Goal: Navigation & Orientation: Find specific page/section

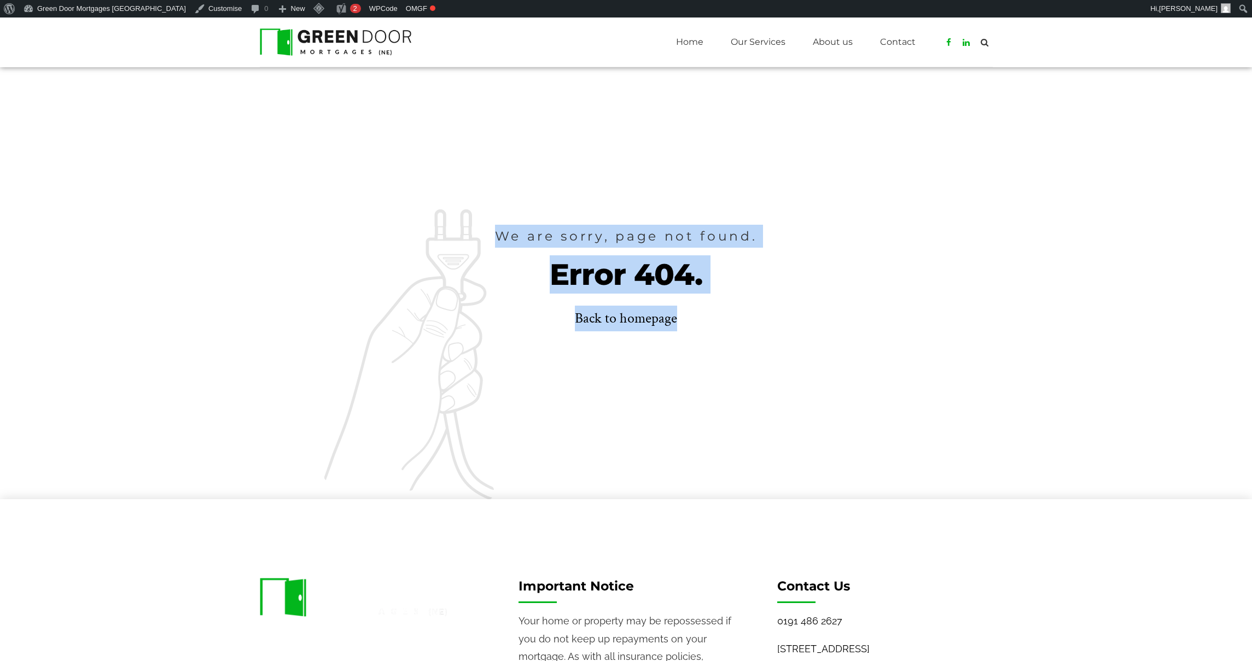
drag, startPoint x: 494, startPoint y: 236, endPoint x: 770, endPoint y: 334, distance: 292.3
click at [770, 334] on div "We are sorry, page not found. Error 404. Back to homepage" at bounding box center [626, 283] width 733 height 117
click at [659, 323] on link "Back to homepage" at bounding box center [626, 319] width 102 height 26
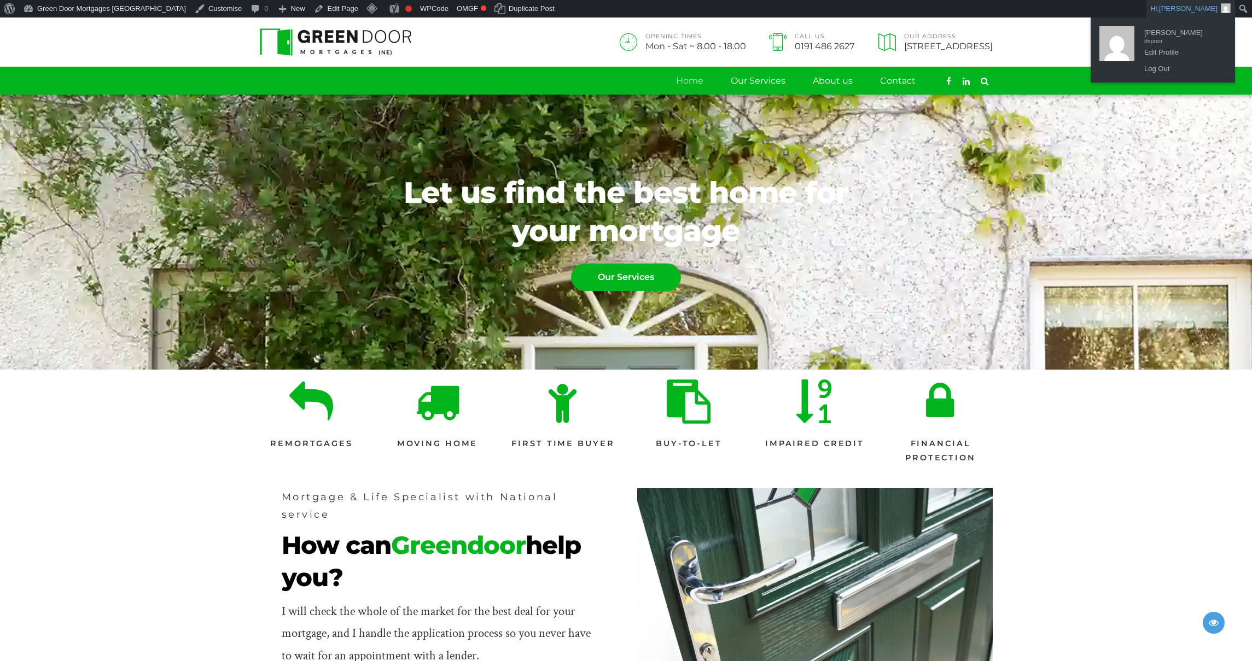
click at [1208, 9] on span "David Spoor" at bounding box center [1188, 8] width 59 height 8
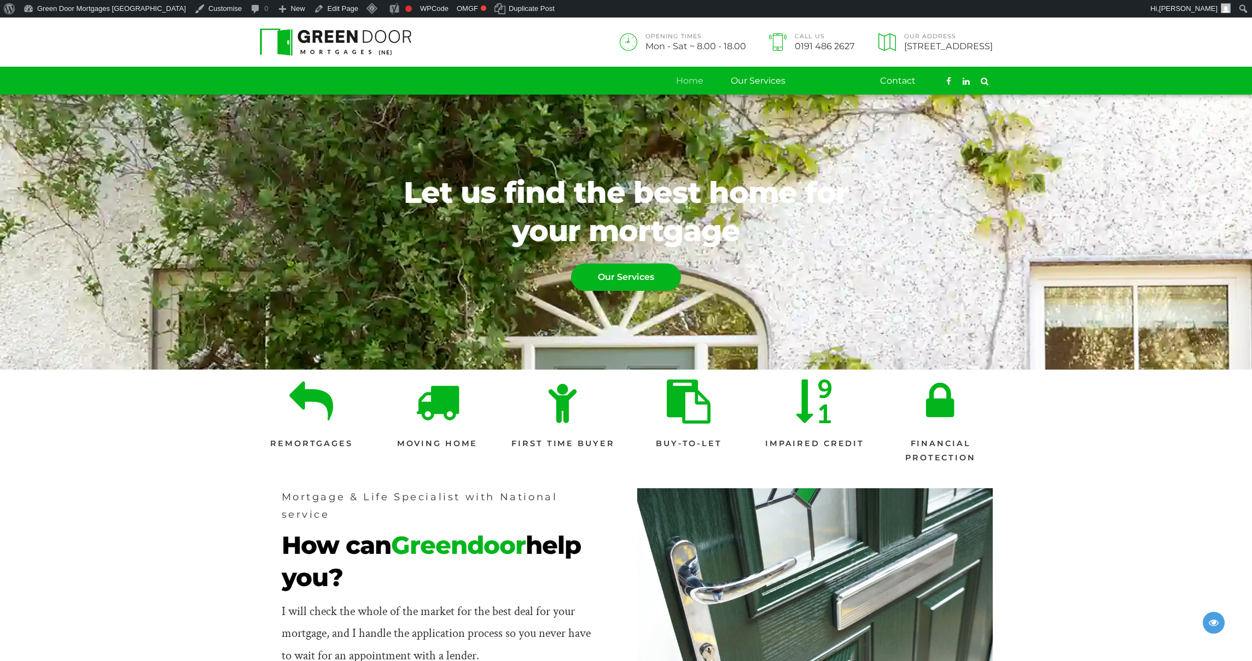
click at [821, 80] on link "About us" at bounding box center [833, 80] width 40 height 27
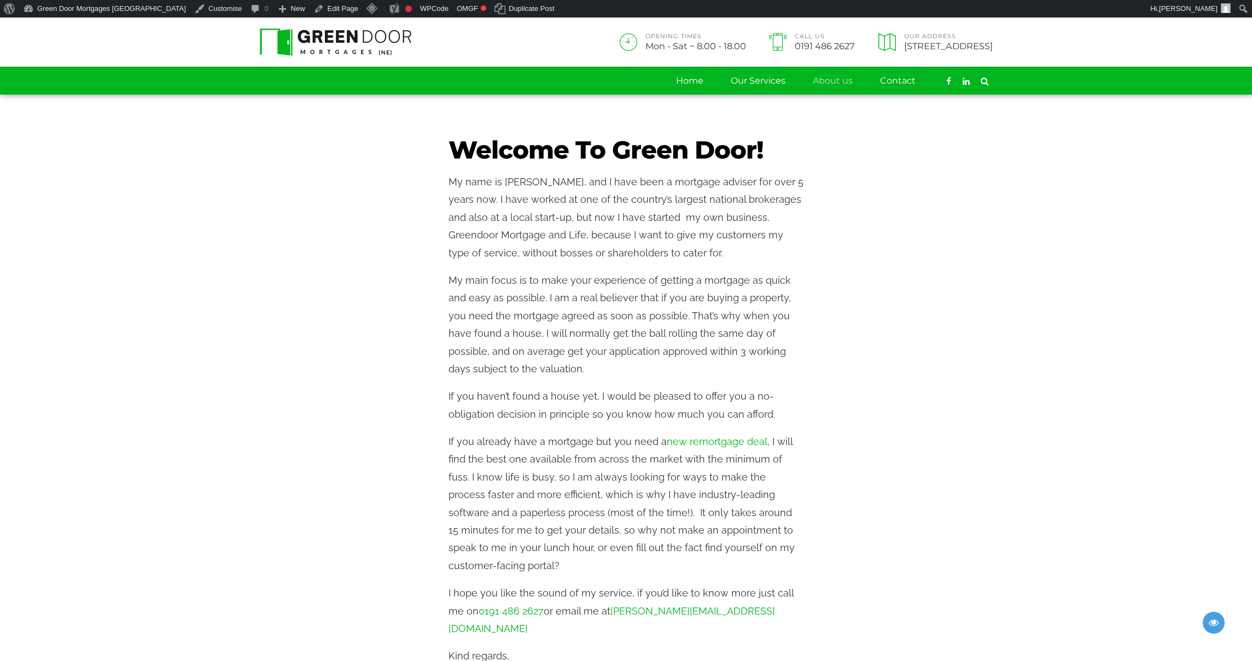
click at [299, 44] on img at bounding box center [336, 41] width 152 height 27
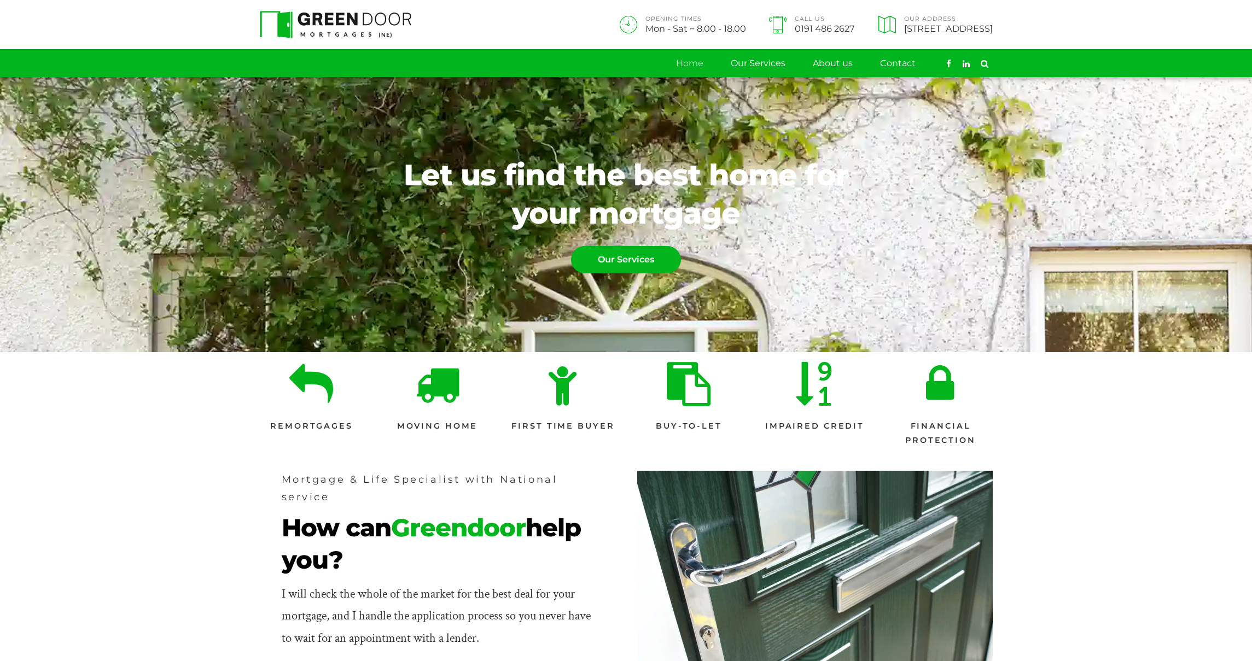
click at [382, 21] on img at bounding box center [336, 24] width 152 height 27
click at [795, 26] on span "0191 486 2627" at bounding box center [825, 28] width 60 height 9
click at [828, 61] on link "About us" at bounding box center [833, 63] width 40 height 27
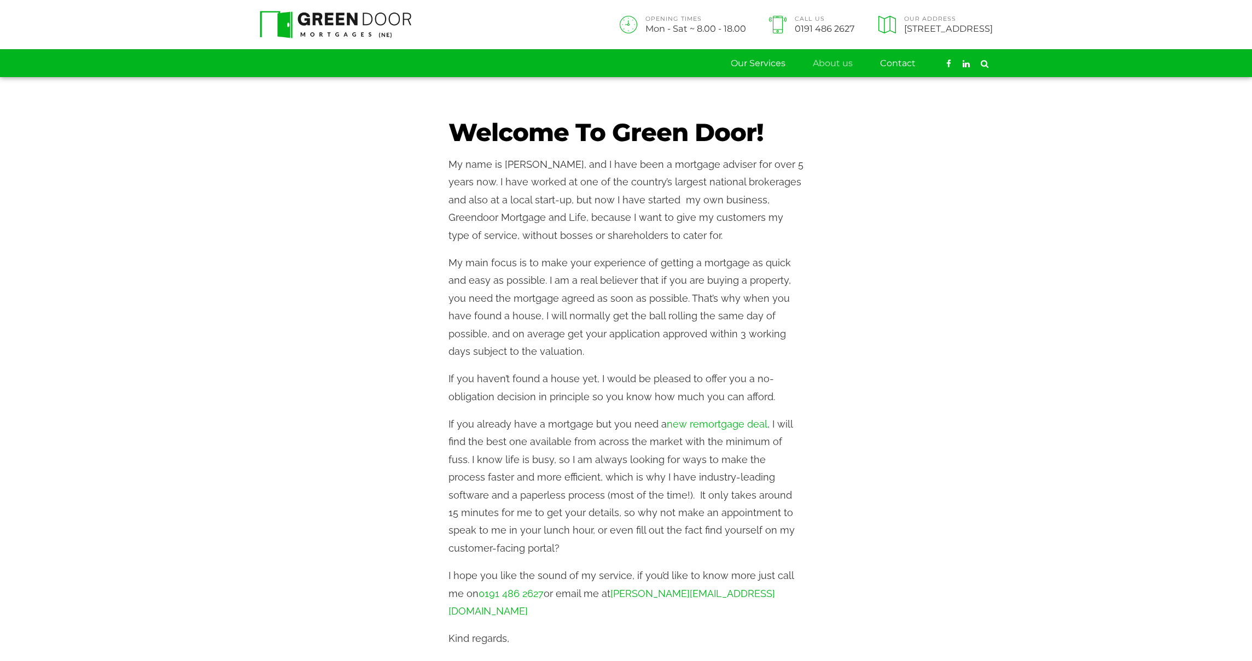
click at [699, 63] on link "Home" at bounding box center [689, 63] width 27 height 27
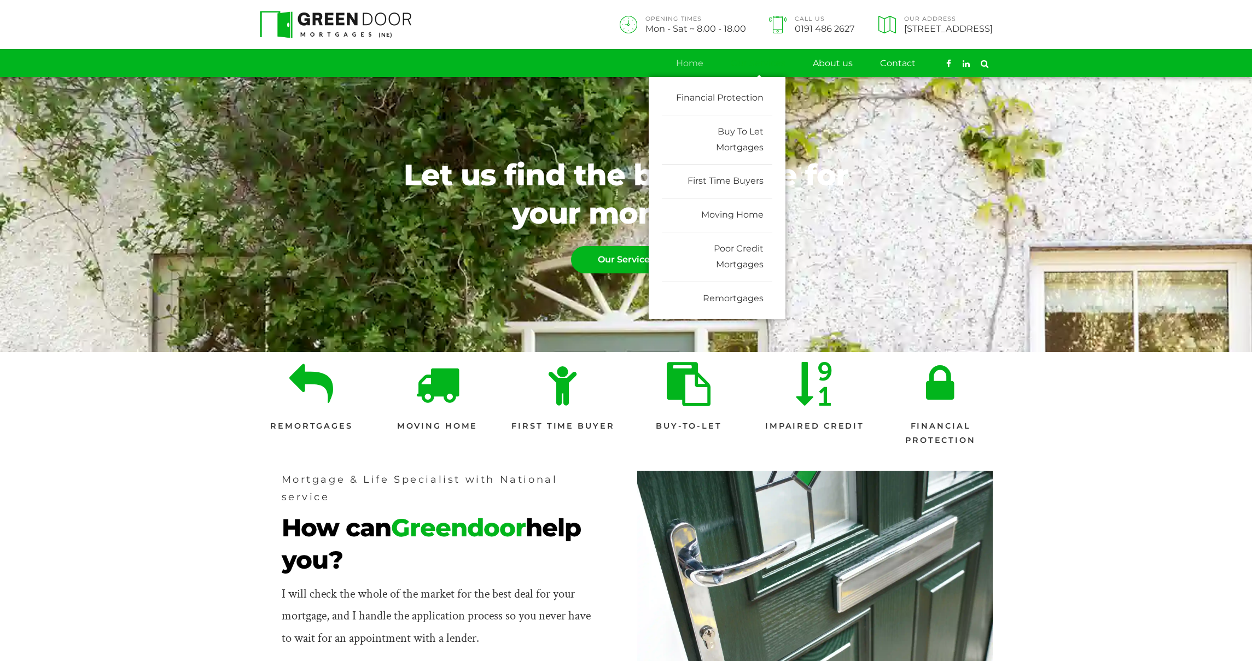
click at [755, 69] on link "Our Services" at bounding box center [758, 63] width 55 height 27
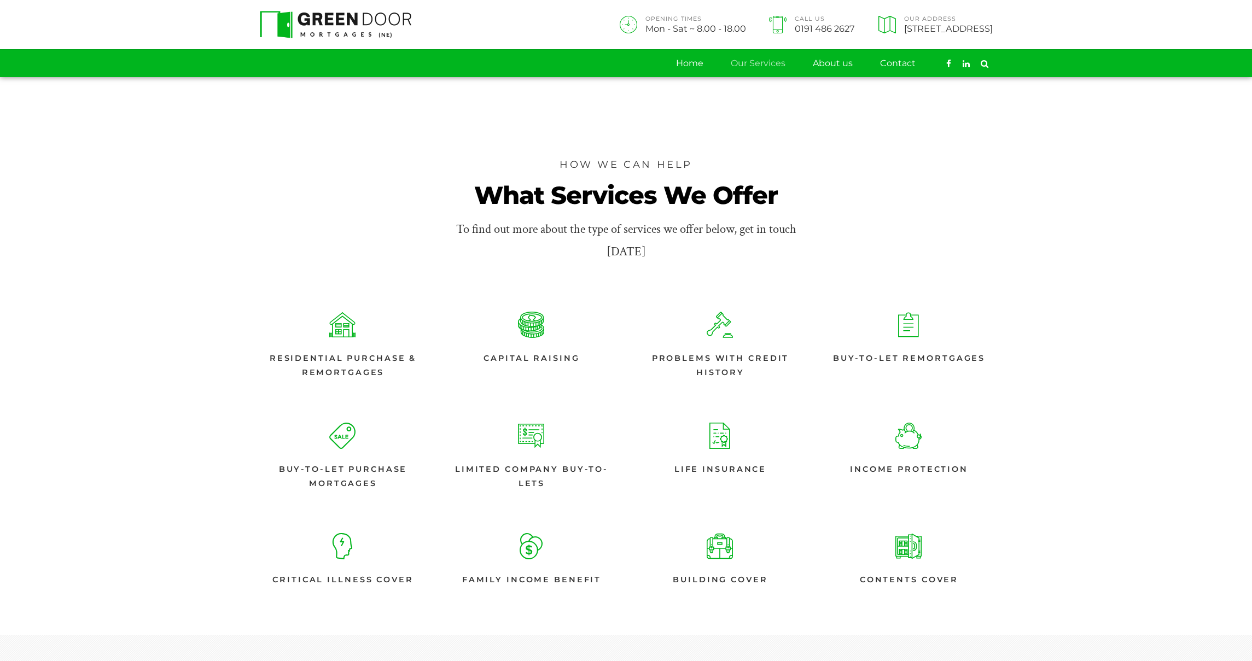
click at [616, 30] on span at bounding box center [630, 24] width 29 height 17
click at [645, 29] on span "Mon - Sat ~ 8.00 - 18.00" at bounding box center [695, 28] width 101 height 9
click at [795, 29] on span "0191 486 2627" at bounding box center [825, 28] width 60 height 9
click at [904, 28] on span "[STREET_ADDRESS]" at bounding box center [948, 28] width 89 height 9
